Goal: Information Seeking & Learning: Learn about a topic

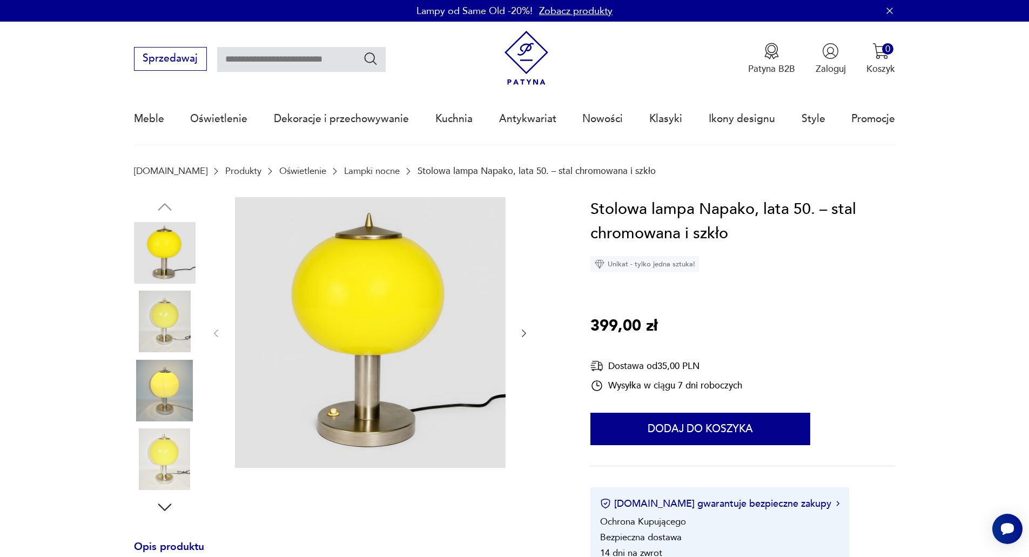
click at [174, 321] on img at bounding box center [165, 322] width 62 height 62
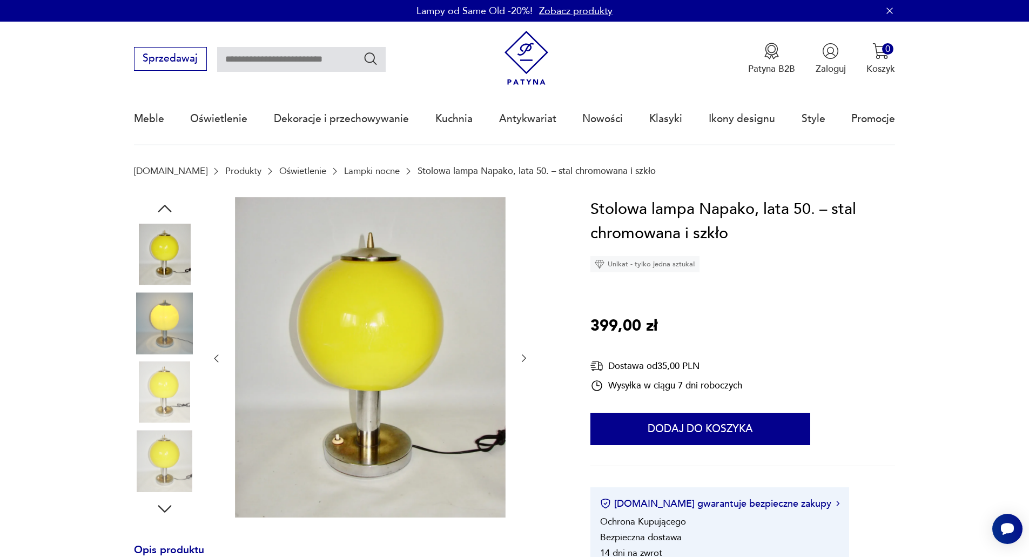
click at [178, 361] on img at bounding box center [165, 392] width 62 height 62
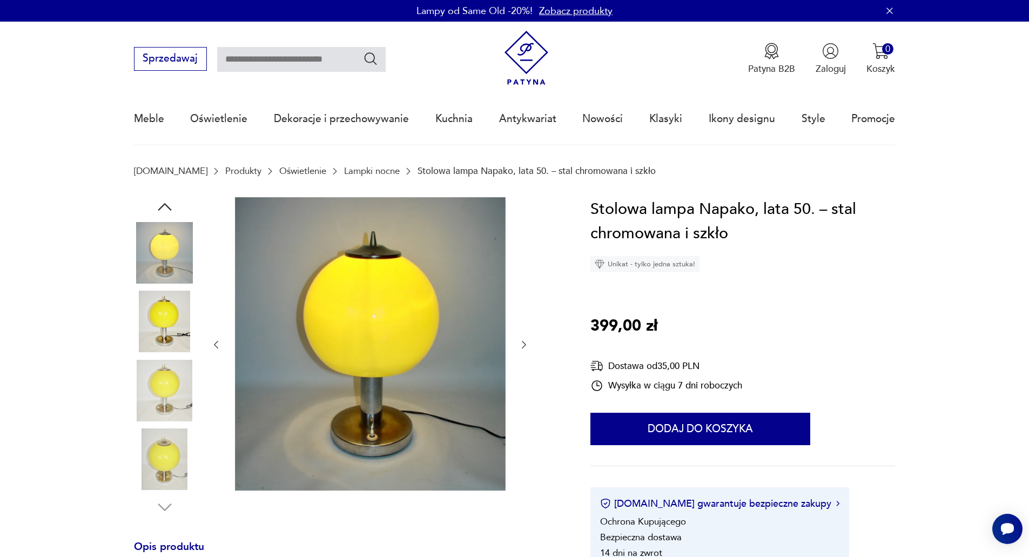
click at [171, 361] on img at bounding box center [165, 391] width 62 height 62
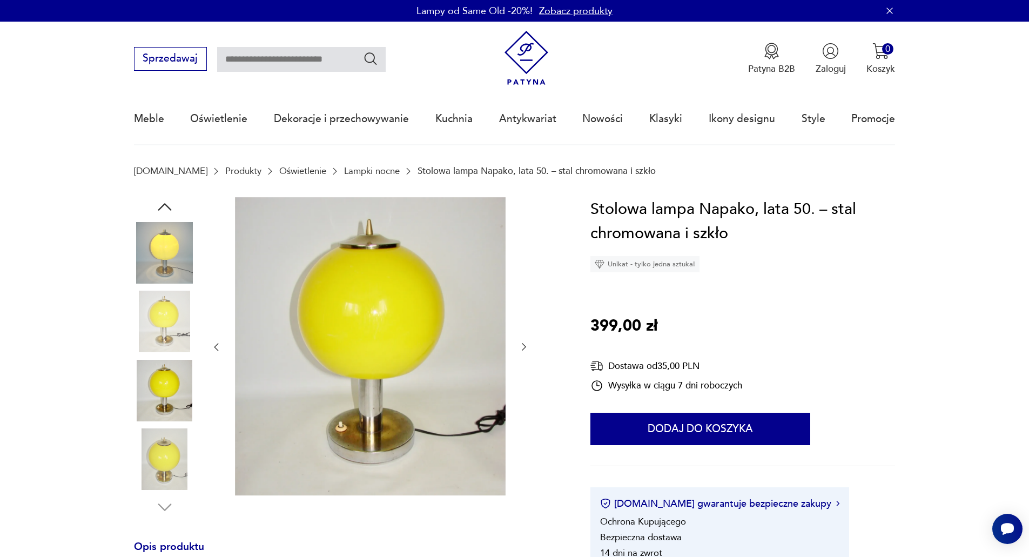
click at [167, 394] on img at bounding box center [165, 391] width 62 height 62
click at [162, 449] on img at bounding box center [165, 459] width 62 height 62
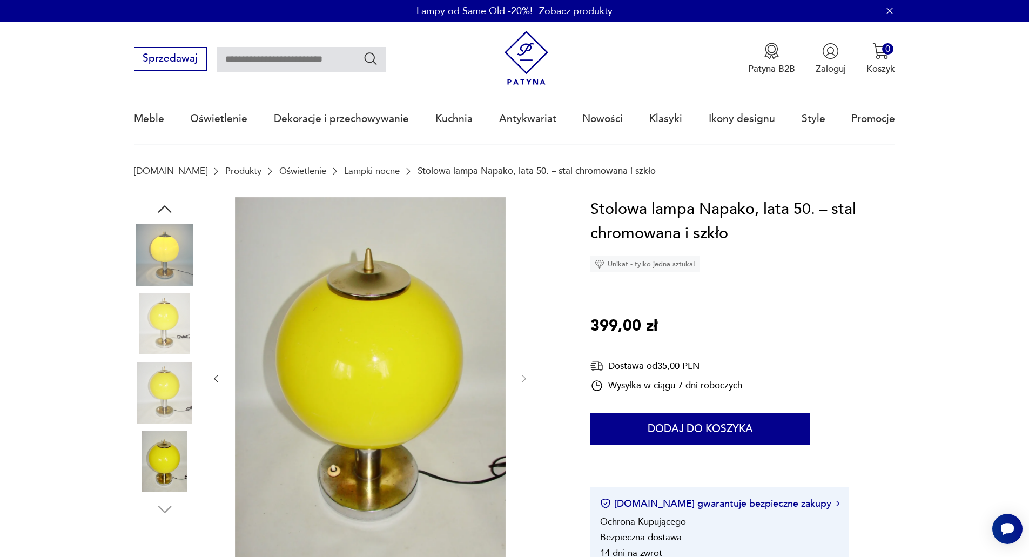
click at [163, 277] on img at bounding box center [165, 255] width 62 height 62
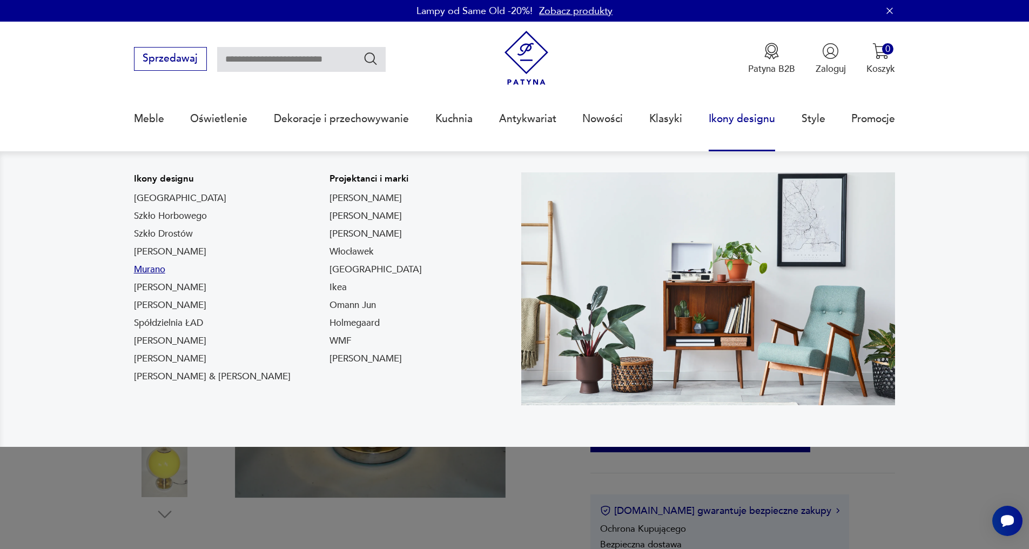
click at [154, 272] on link "Murano" at bounding box center [149, 269] width 31 height 13
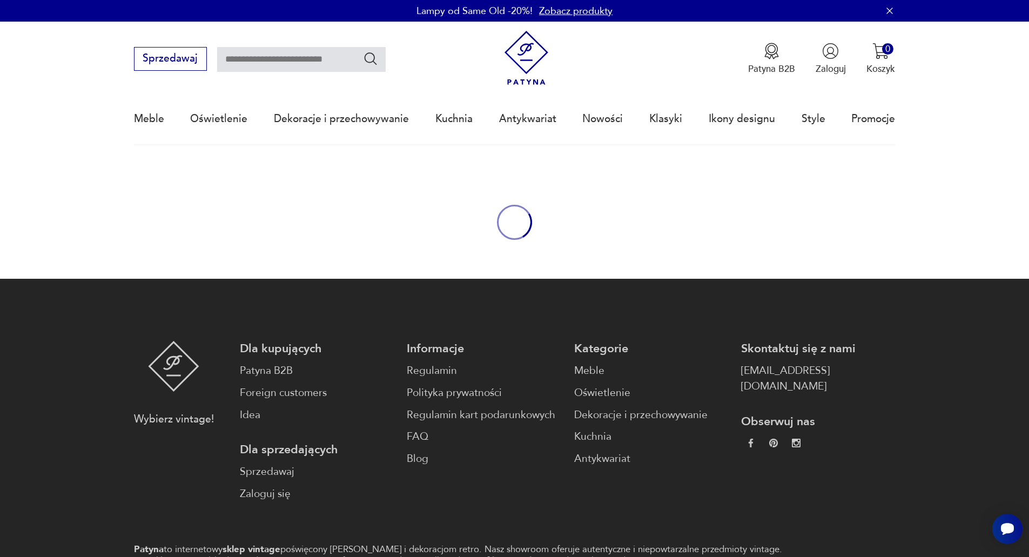
type input "******"
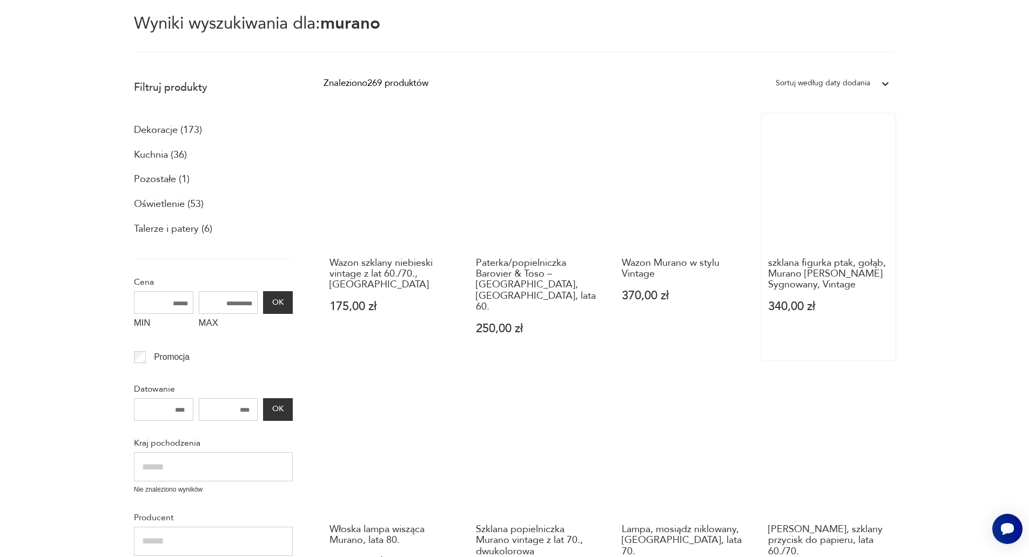
scroll to position [20, 0]
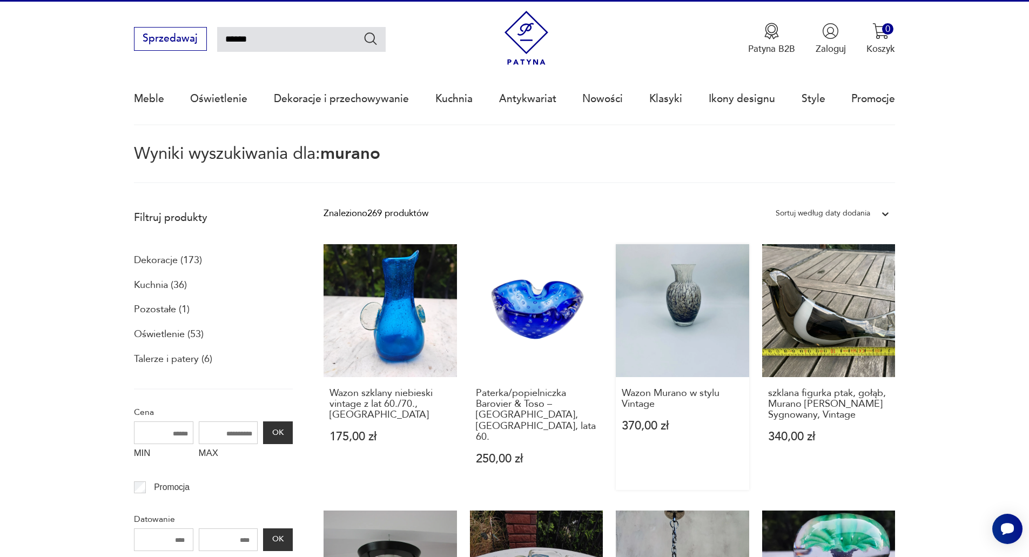
click at [717, 298] on link "Wazon Murano w stylu Vintage 370,00 zł" at bounding box center [682, 367] width 133 height 246
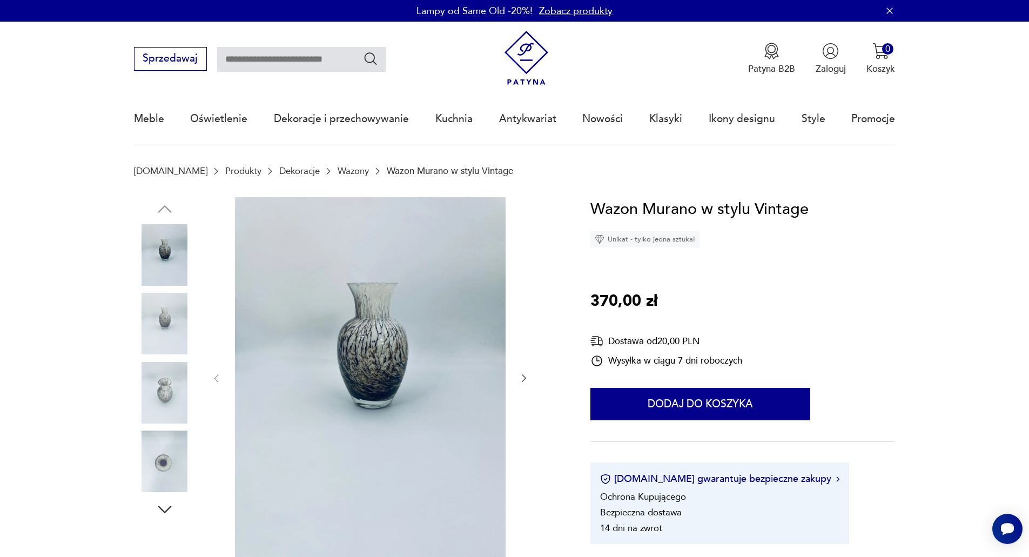
type input "******"
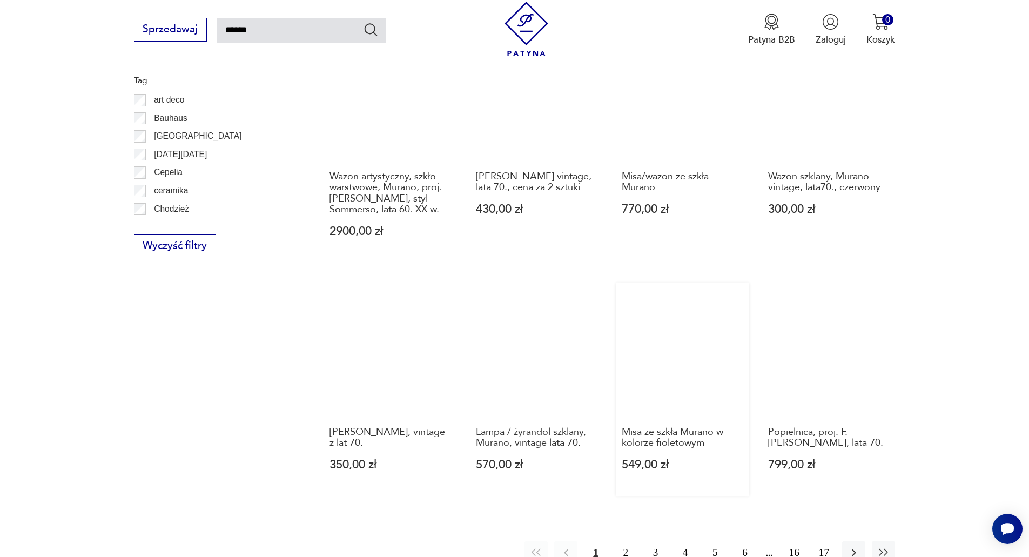
scroll to position [830, 0]
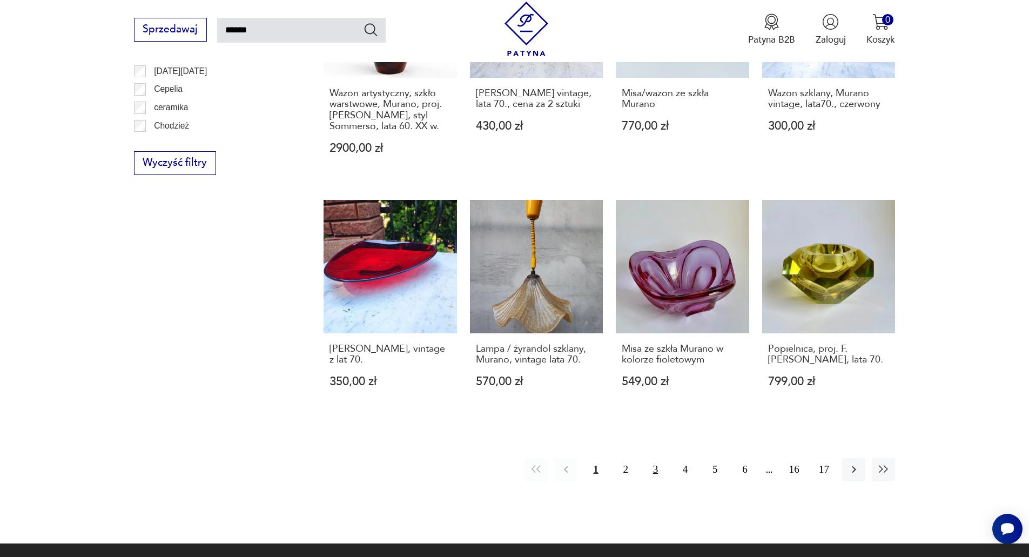
click at [644, 458] on button "3" at bounding box center [655, 469] width 23 height 23
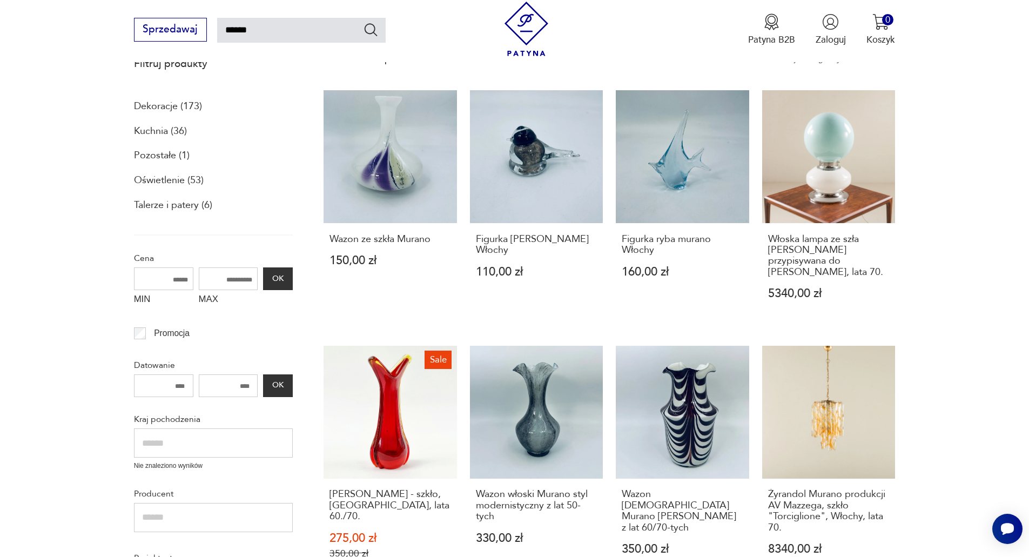
scroll to position [224, 0]
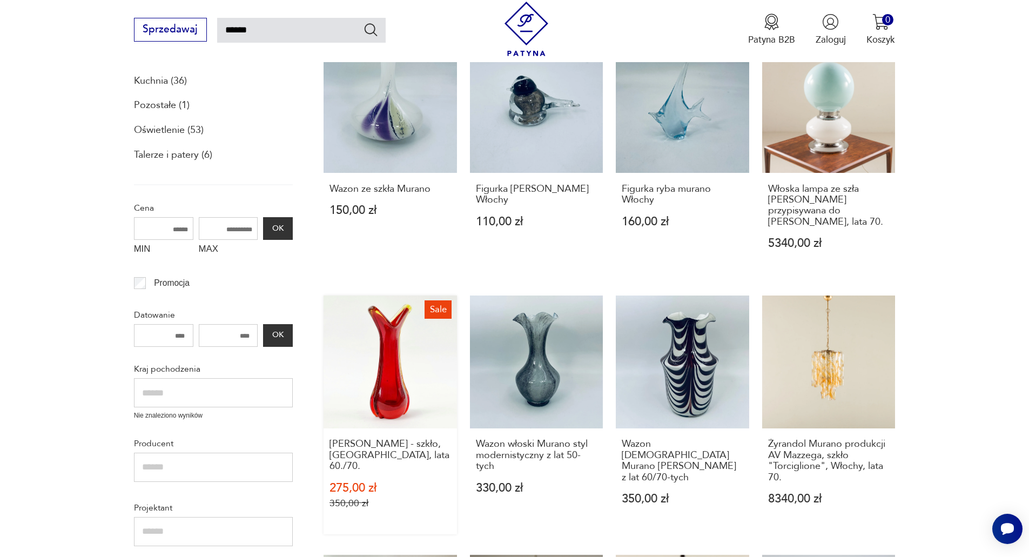
click at [398, 361] on link "Sale Wazon Murano - szkło, [GEOGRAPHIC_DATA], lata 60./70. 275,00 zł 350,00 zł" at bounding box center [390, 414] width 133 height 239
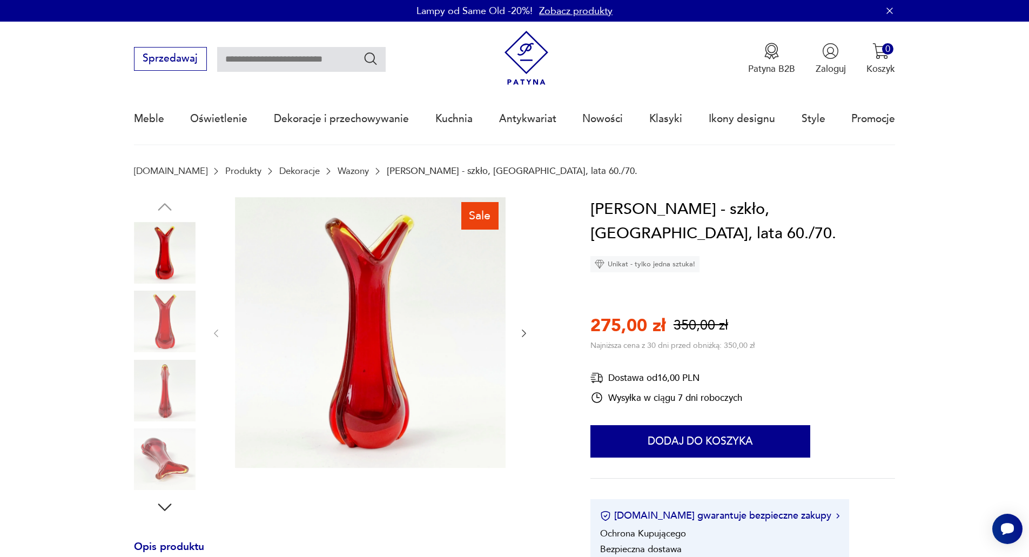
click at [524, 335] on icon "button" at bounding box center [524, 334] width 4 height 8
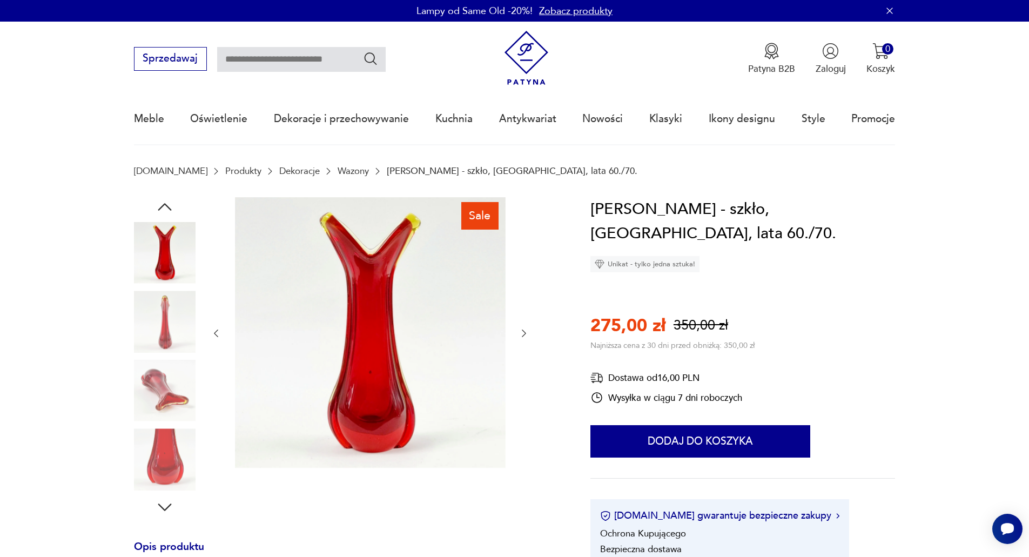
click at [524, 335] on icon "button" at bounding box center [524, 334] width 4 height 8
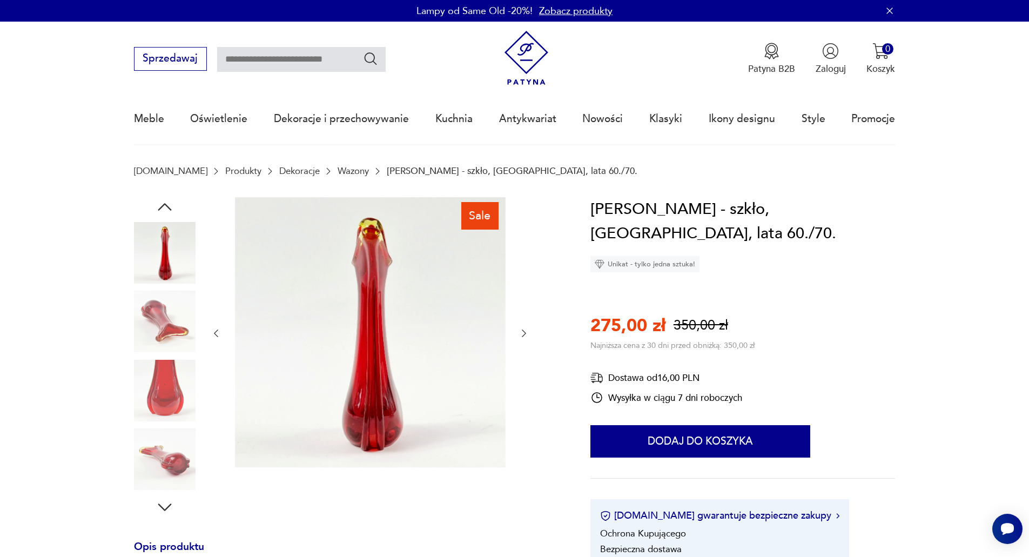
click at [524, 335] on icon "button" at bounding box center [524, 334] width 4 height 8
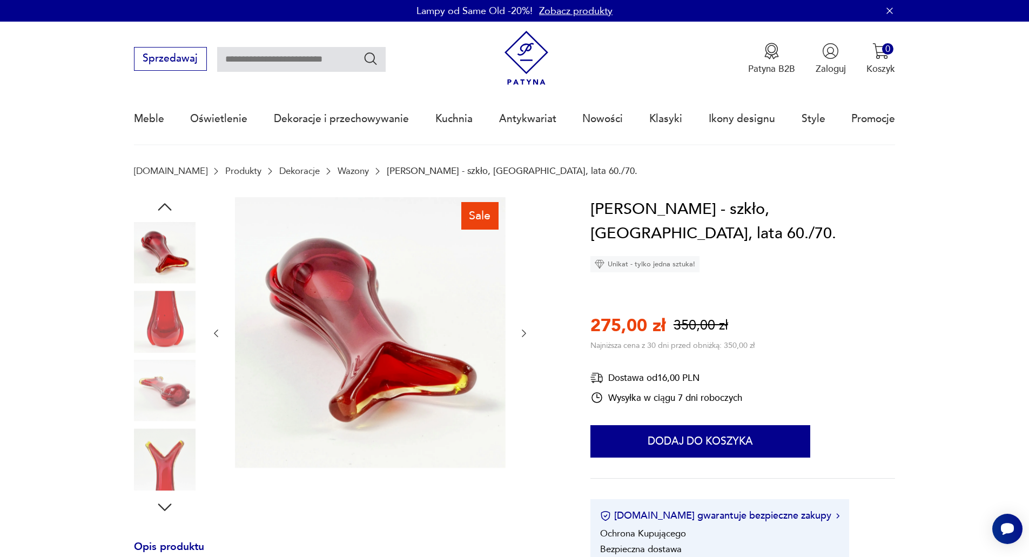
click at [524, 335] on icon "button" at bounding box center [524, 334] width 4 height 8
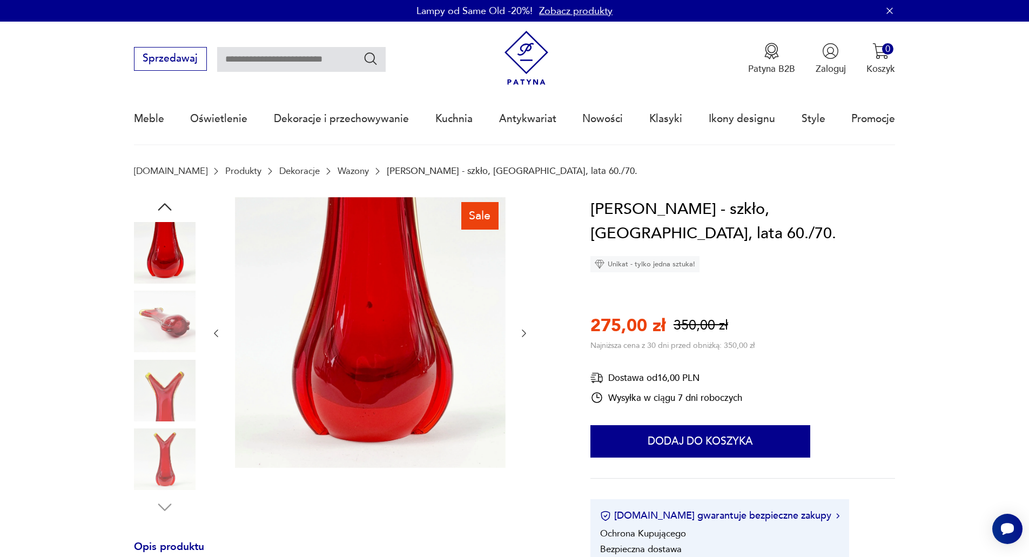
type input "******"
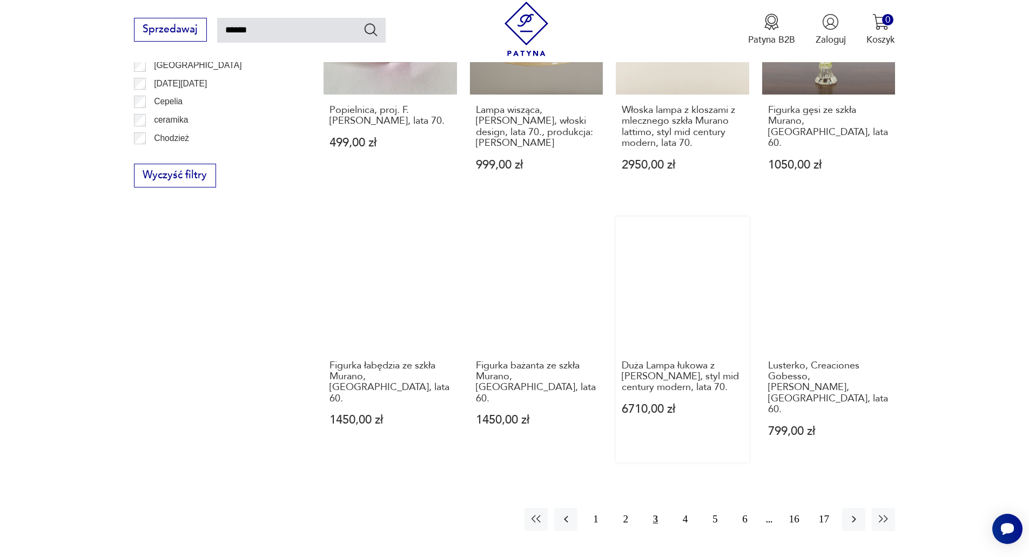
scroll to position [818, 0]
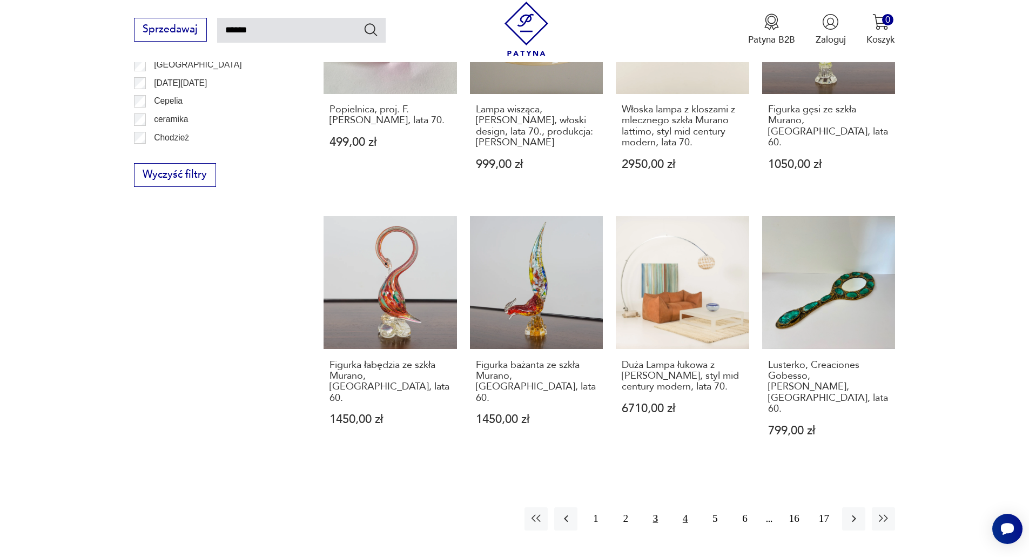
click at [683, 507] on button "4" at bounding box center [685, 518] width 23 height 23
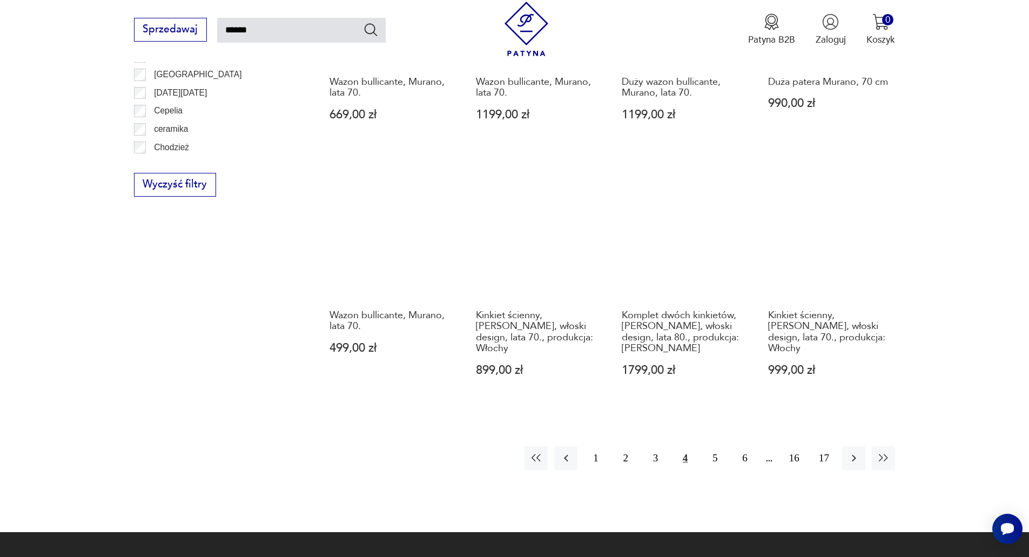
scroll to position [872, 0]
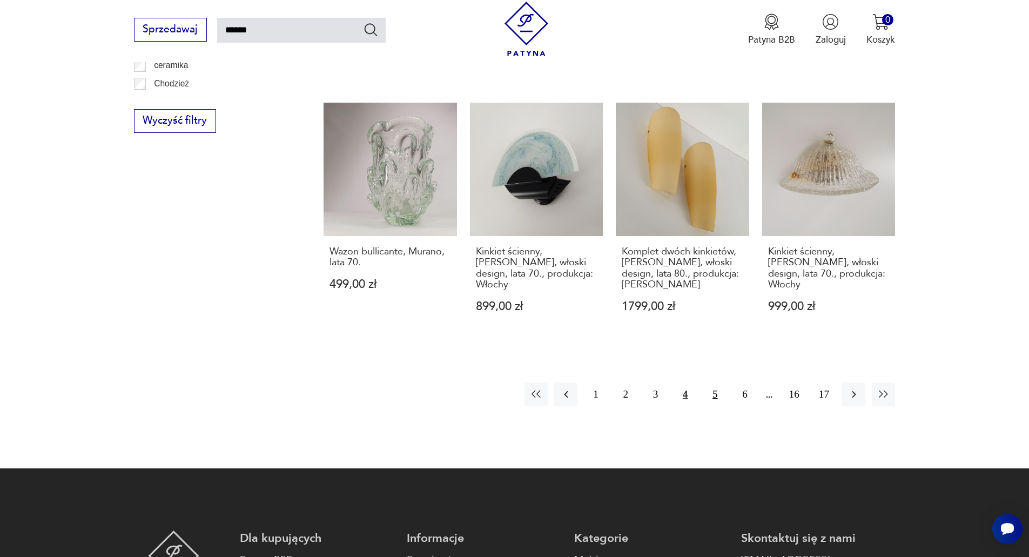
click at [713, 384] on button "5" at bounding box center [714, 393] width 23 height 23
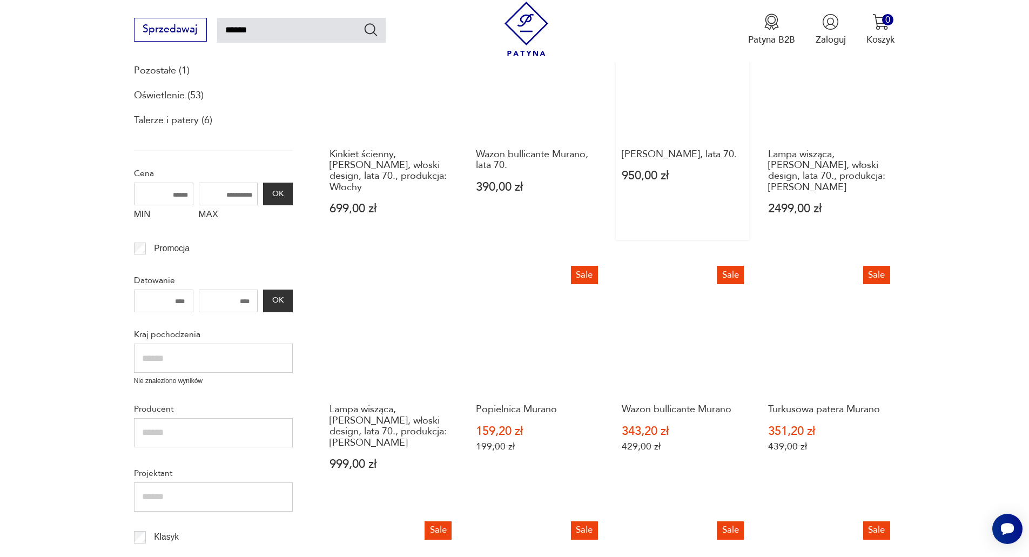
scroll to position [278, 0]
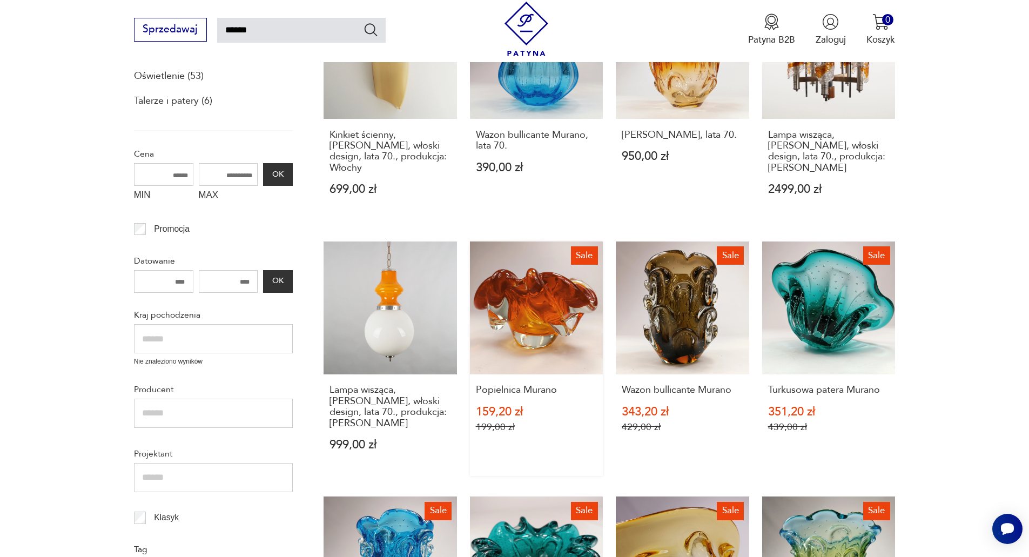
click at [582, 328] on link "Sale Popielnica Murano 159,20 zł 199,00 zł" at bounding box center [536, 358] width 133 height 234
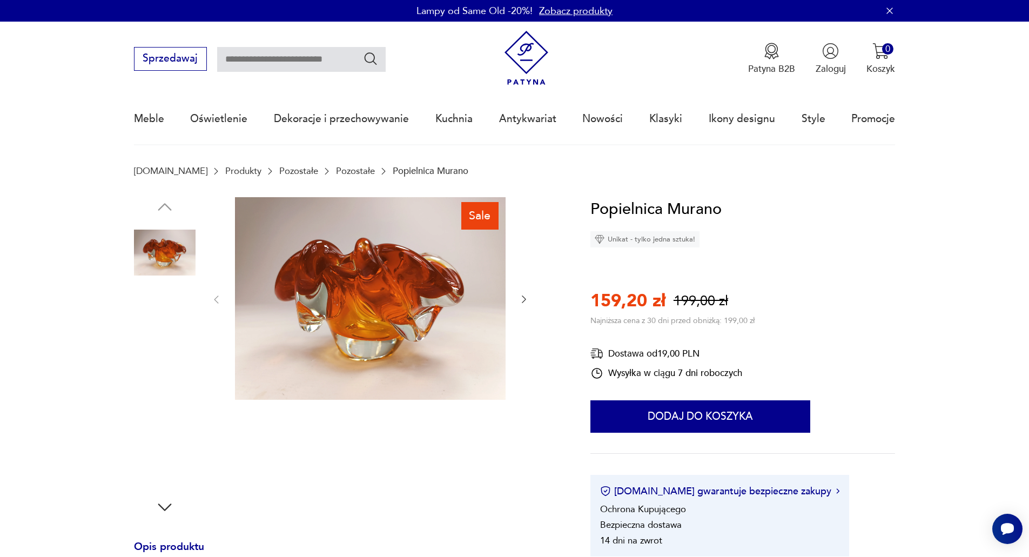
click at [164, 311] on img at bounding box center [165, 322] width 62 height 62
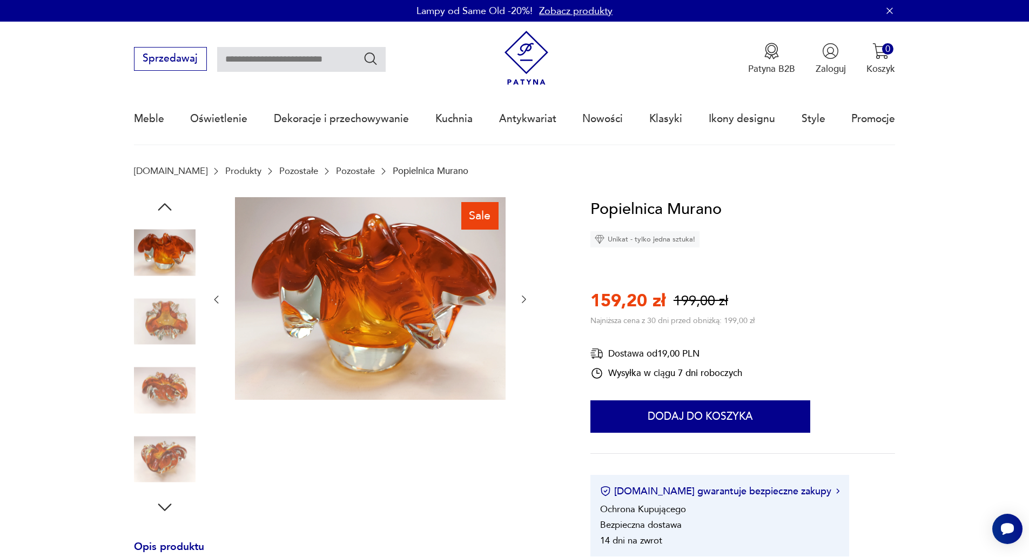
click at [520, 295] on icon "button" at bounding box center [524, 299] width 11 height 11
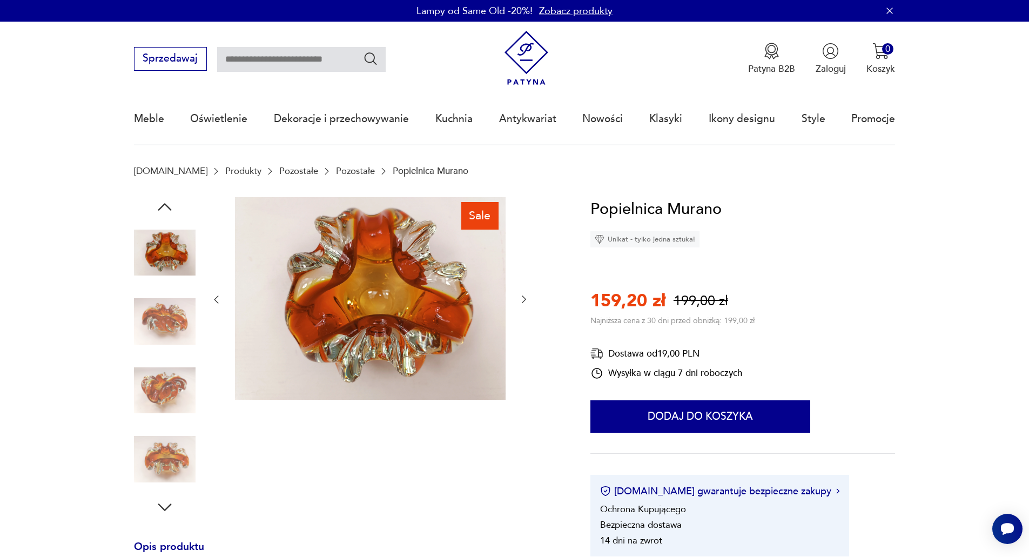
click at [522, 297] on icon "button" at bounding box center [524, 299] width 11 height 11
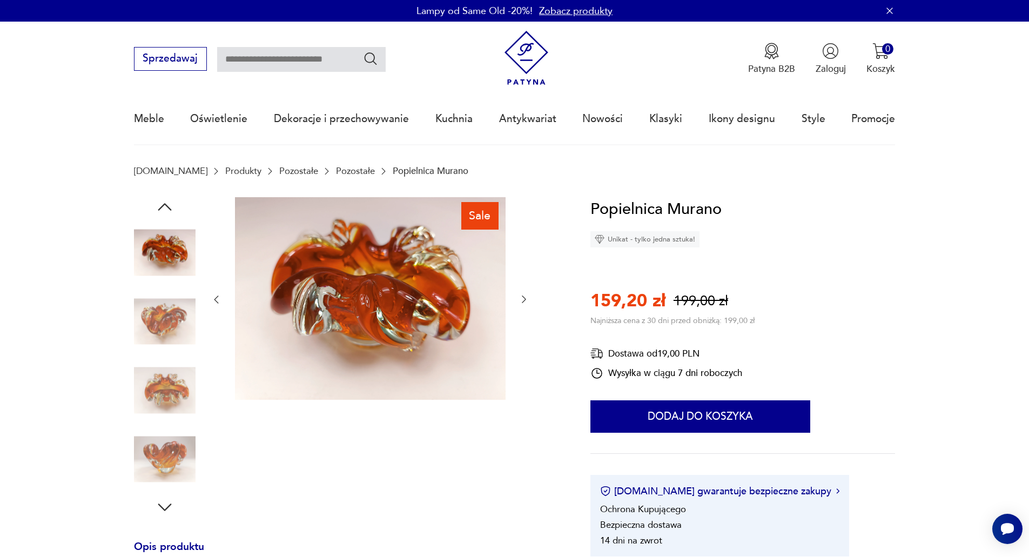
type input "******"
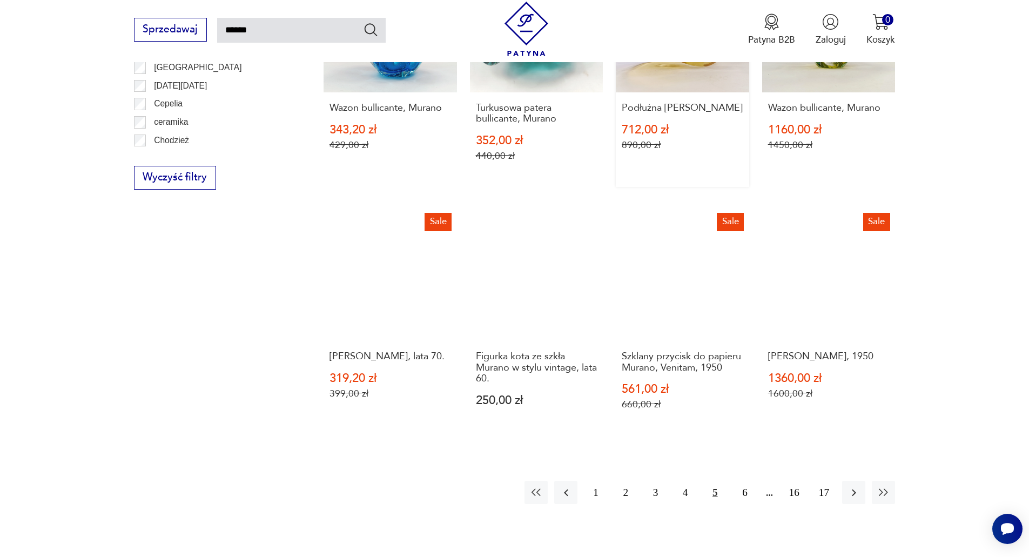
scroll to position [818, 0]
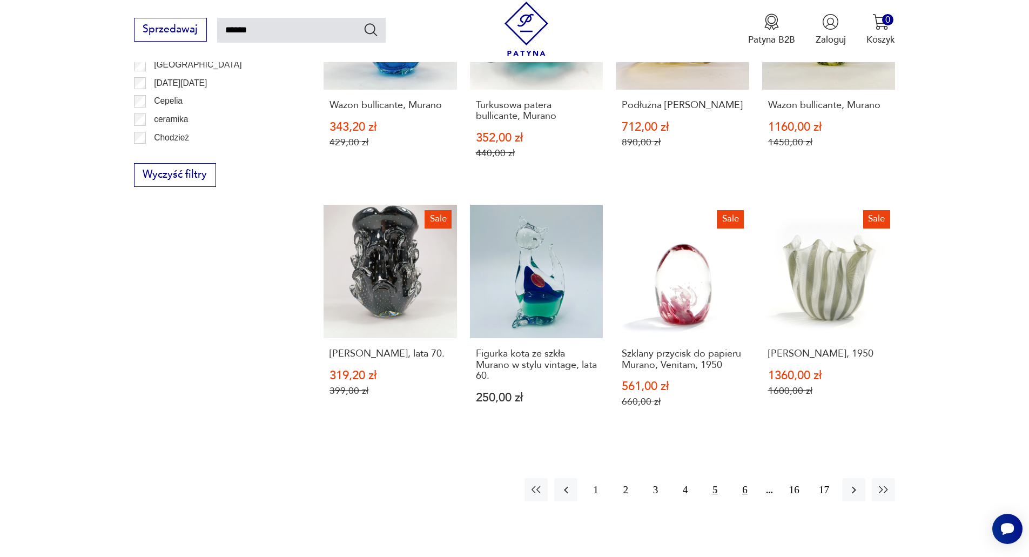
click at [742, 478] on button "6" at bounding box center [744, 489] width 23 height 23
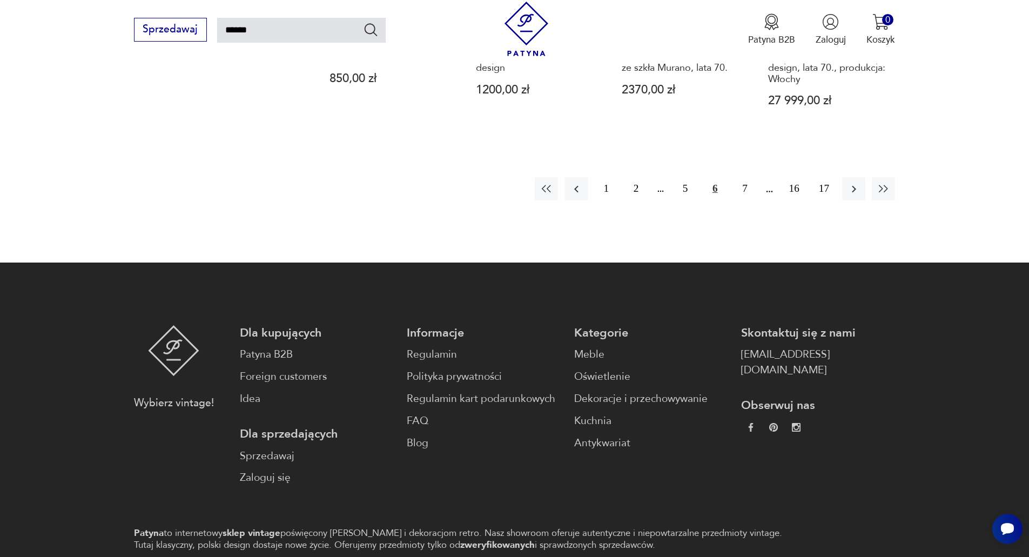
scroll to position [1142, 0]
